Goal: Task Accomplishment & Management: Complete application form

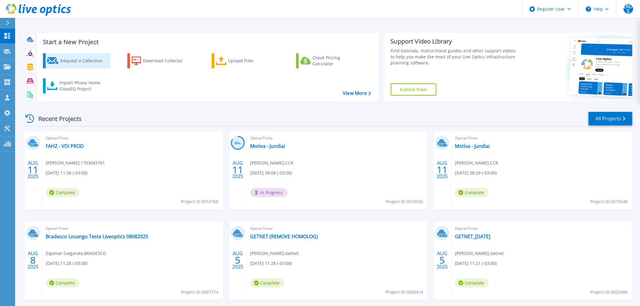
click at [77, 62] on div "Request a Collection" at bounding box center [84, 61] width 48 height 12
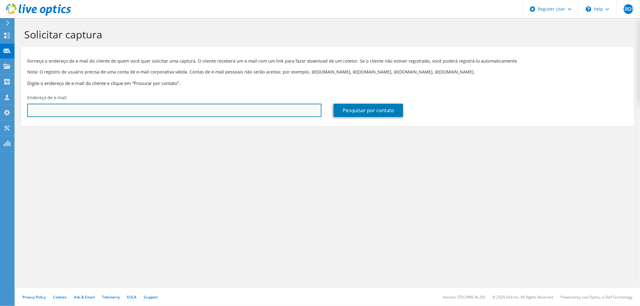
click at [203, 110] on input "text" at bounding box center [174, 110] width 294 height 13
paste input "[PERSON_NAME][EMAIL_ADDRESS][DOMAIN_NAME]"
type input "[PERSON_NAME][EMAIL_ADDRESS][DOMAIN_NAME]"
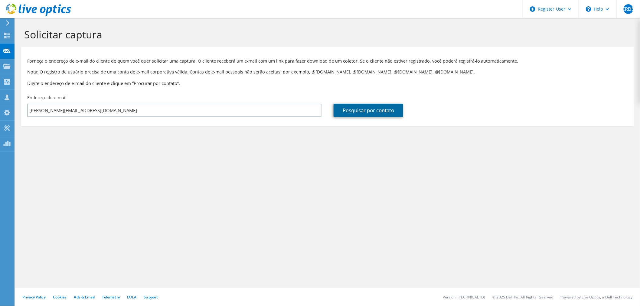
click at [353, 106] on link "Pesquisar por contato" at bounding box center [369, 110] width 70 height 13
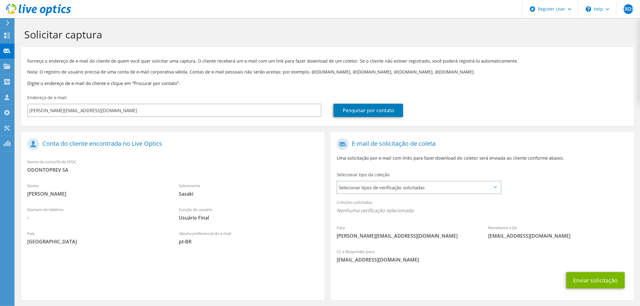
click at [369, 196] on div "Selecionar tipo da coleção Selecionar tipos de verificação solicitadas Server V…" at bounding box center [419, 182] width 177 height 27
click at [370, 189] on span "Selecionar tipos de verificação solicitadas" at bounding box center [418, 188] width 163 height 12
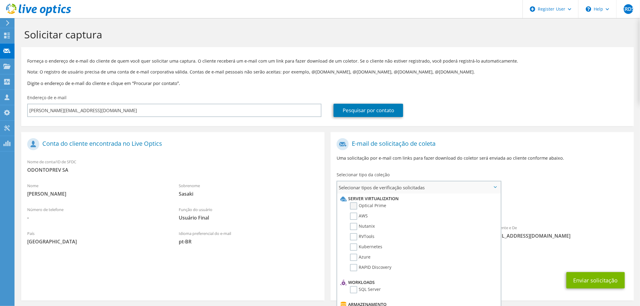
click at [364, 204] on label "Optical Prime" at bounding box center [368, 205] width 36 height 7
click at [0, 0] on input "Optical Prime" at bounding box center [0, 0] width 0 height 0
click at [592, 276] on button "Enviar solicitação" at bounding box center [596, 282] width 58 height 16
